Goal: Transaction & Acquisition: Download file/media

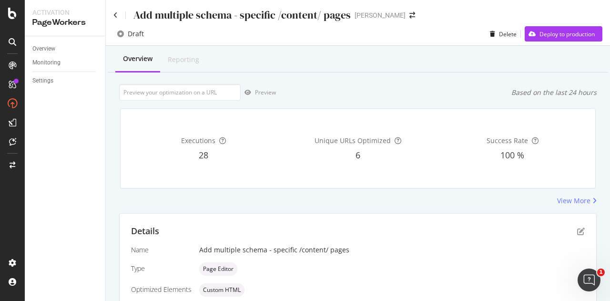
scroll to position [251, 0]
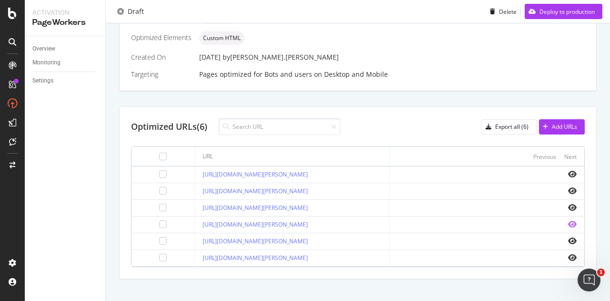
click at [568, 222] on icon "eye" at bounding box center [572, 224] width 9 height 8
click at [568, 237] on icon "eye" at bounding box center [572, 241] width 9 height 8
click at [568, 254] on icon "eye" at bounding box center [572, 257] width 9 height 8
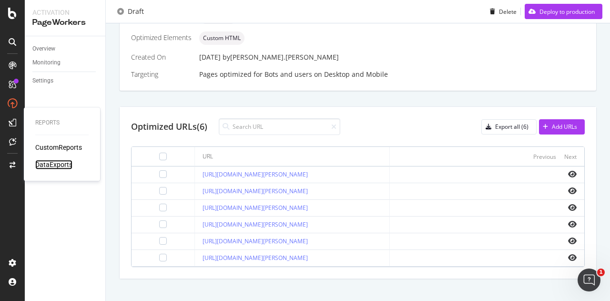
click at [47, 166] on div "DataExports" at bounding box center [53, 165] width 37 height 10
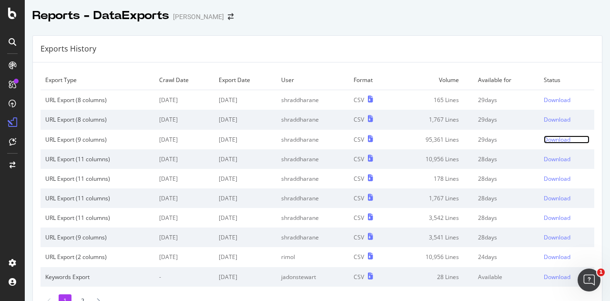
click at [546, 137] on div "Download" at bounding box center [556, 139] width 27 height 8
